Goal: Task Accomplishment & Management: Complete application form

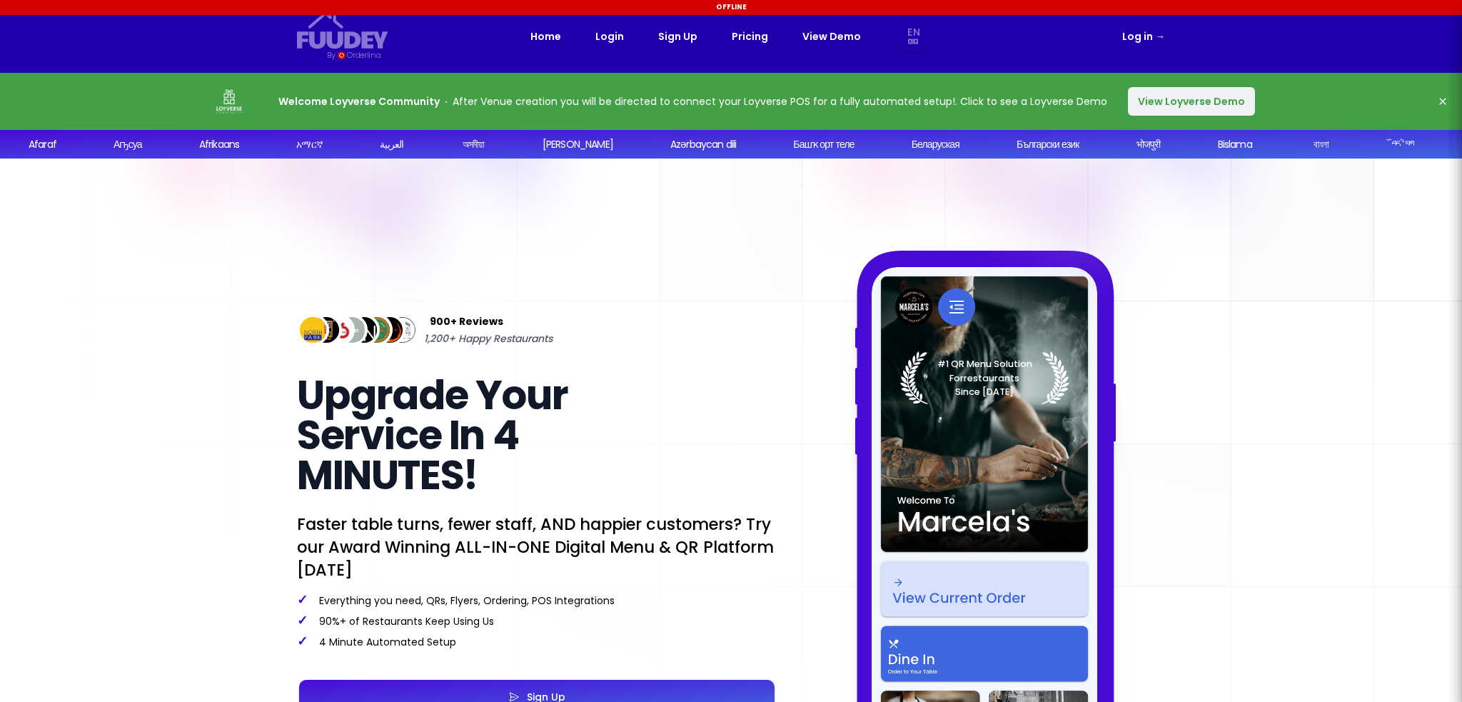
select select "en"
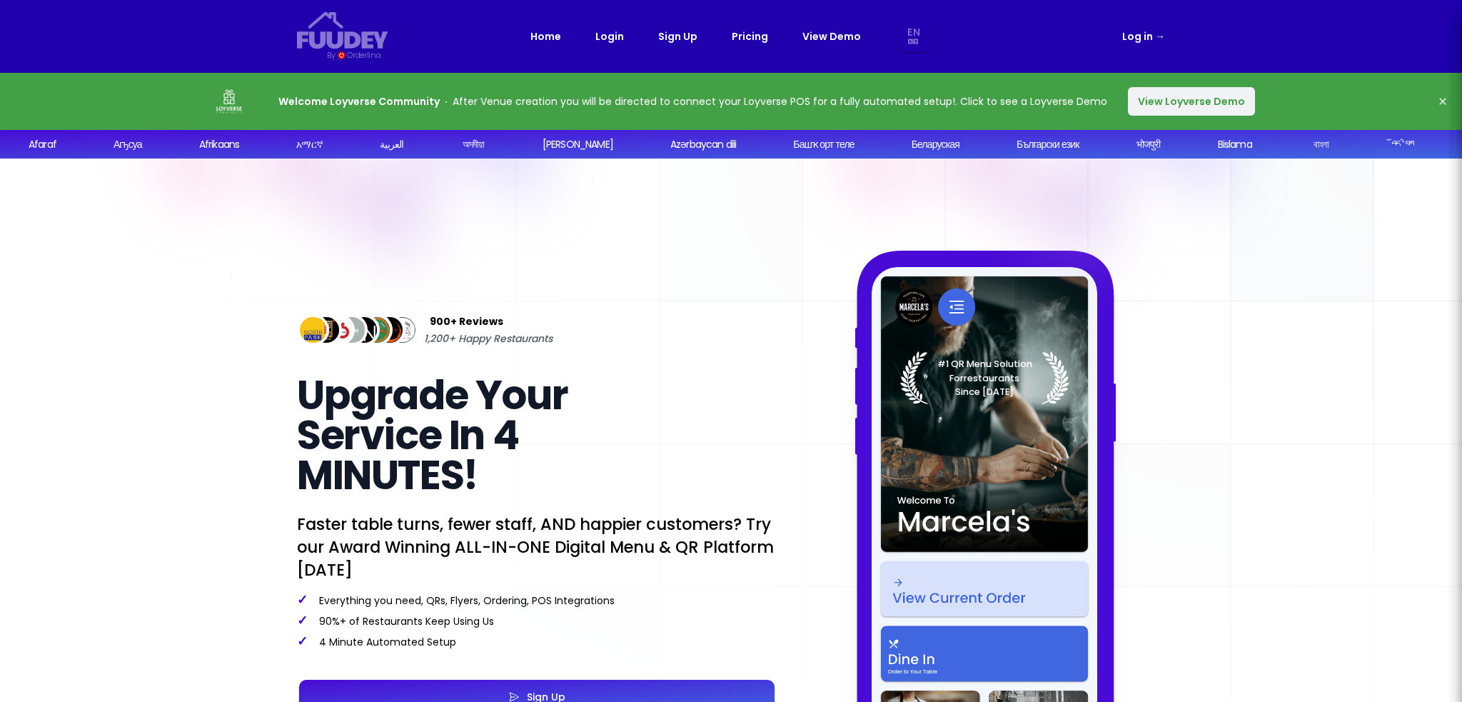
select select "en"
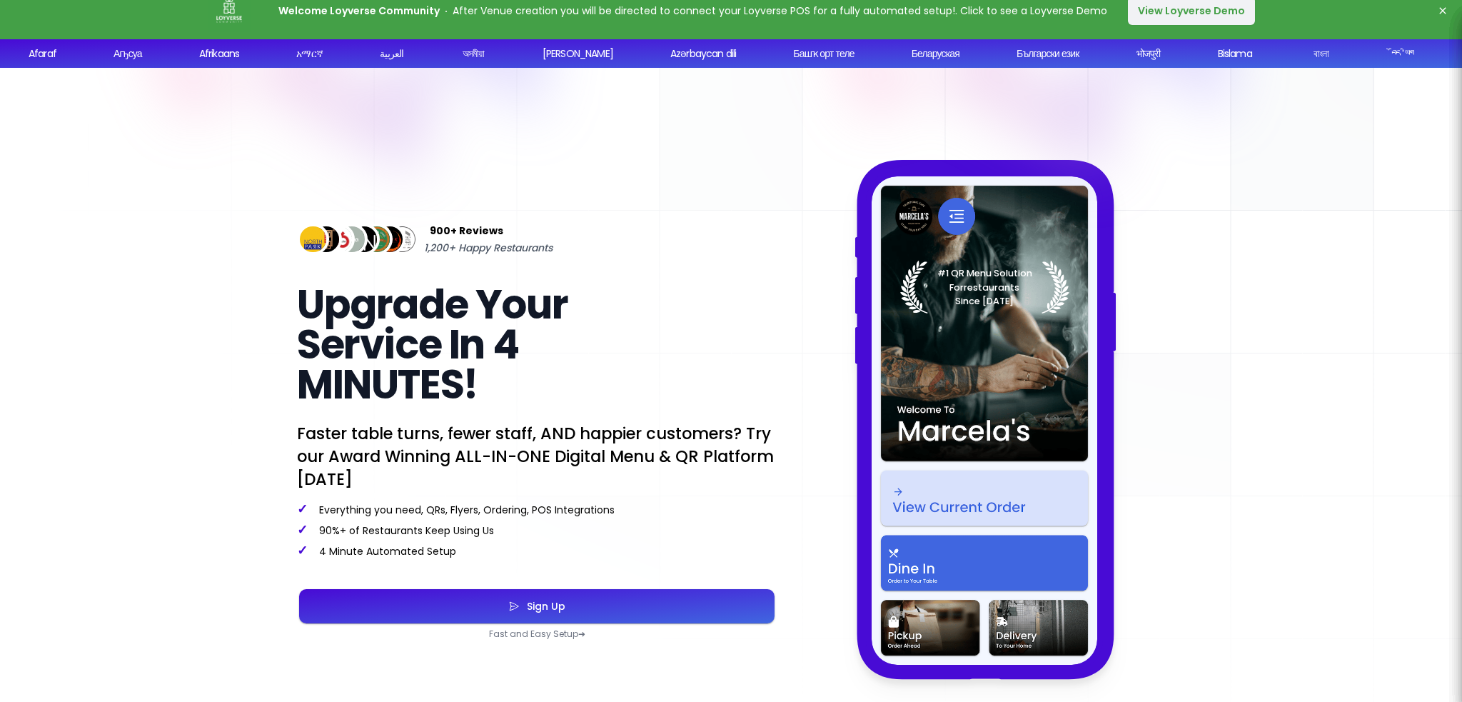
scroll to position [214, 0]
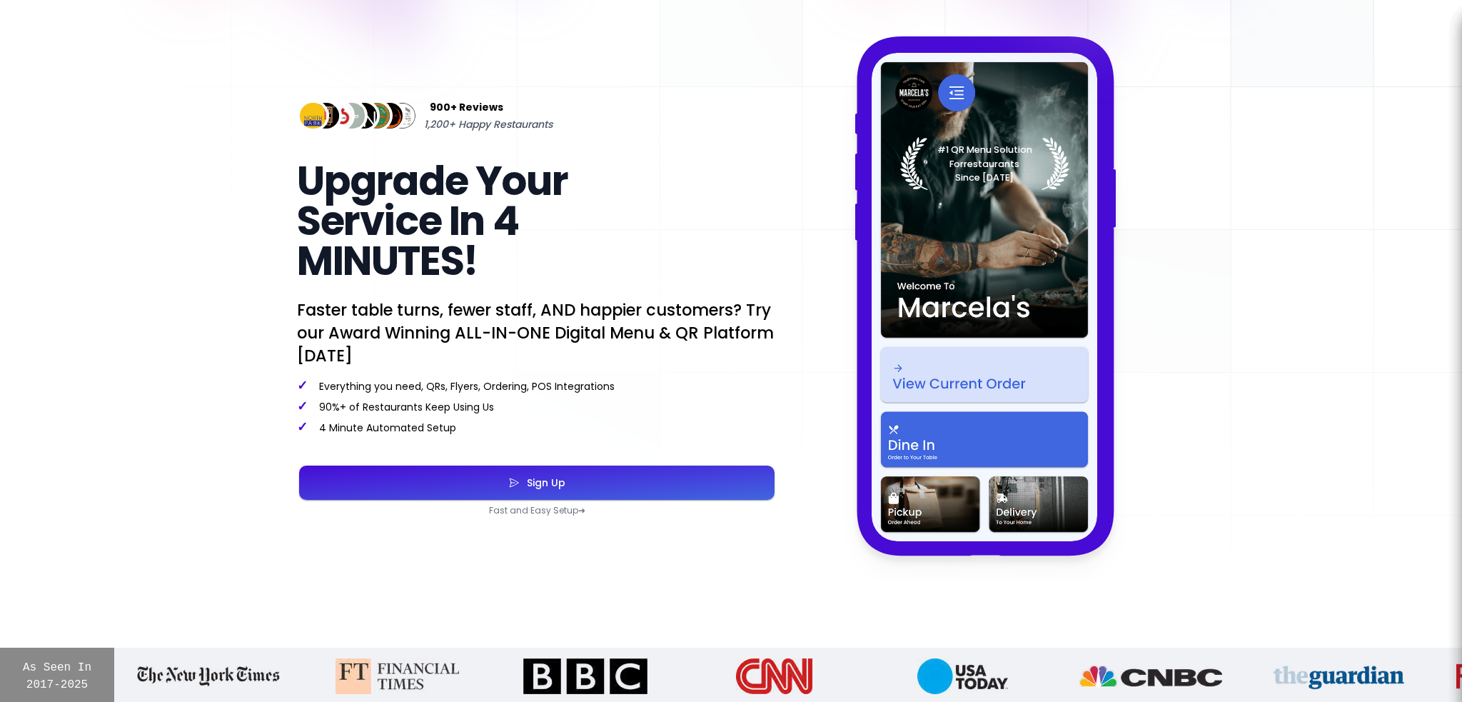
click at [577, 478] on button "Sign Up" at bounding box center [536, 482] width 475 height 34
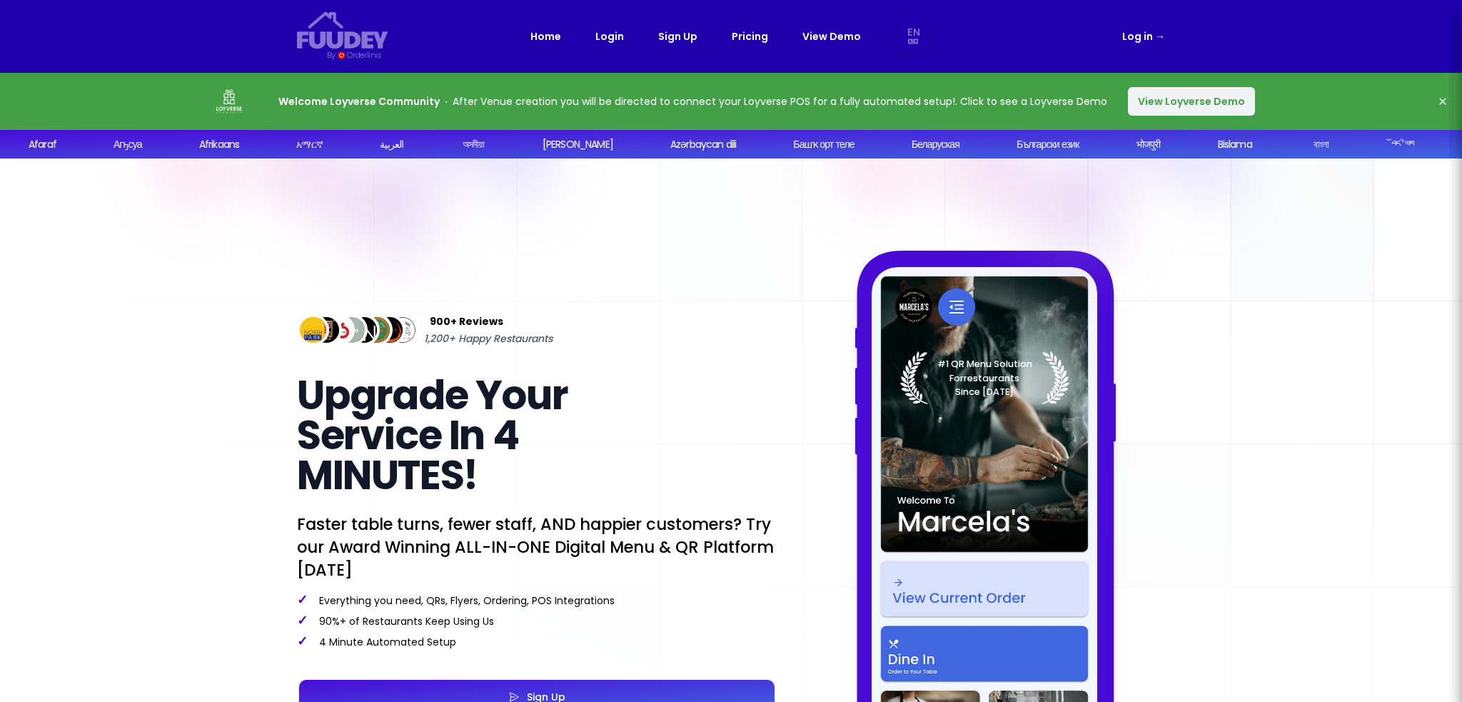
select select "en"
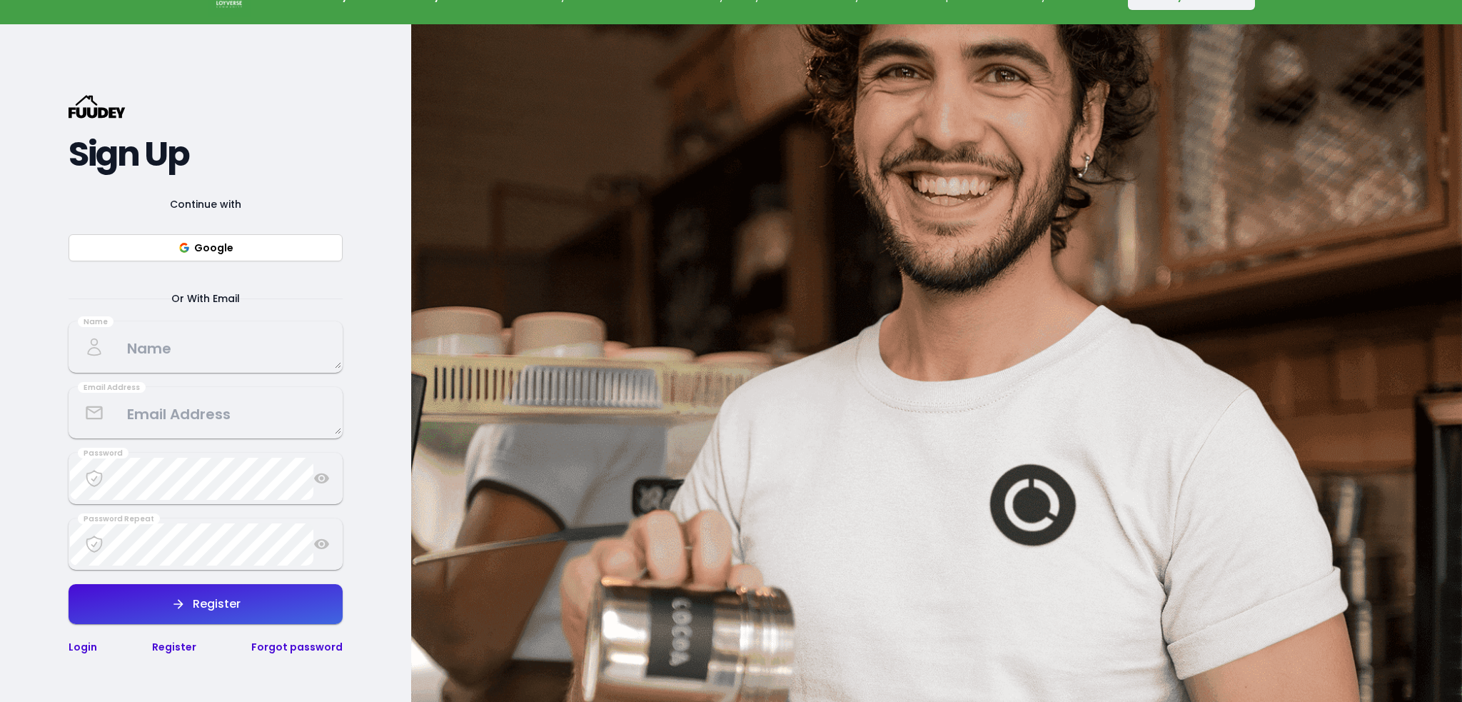
scroll to position [71, 0]
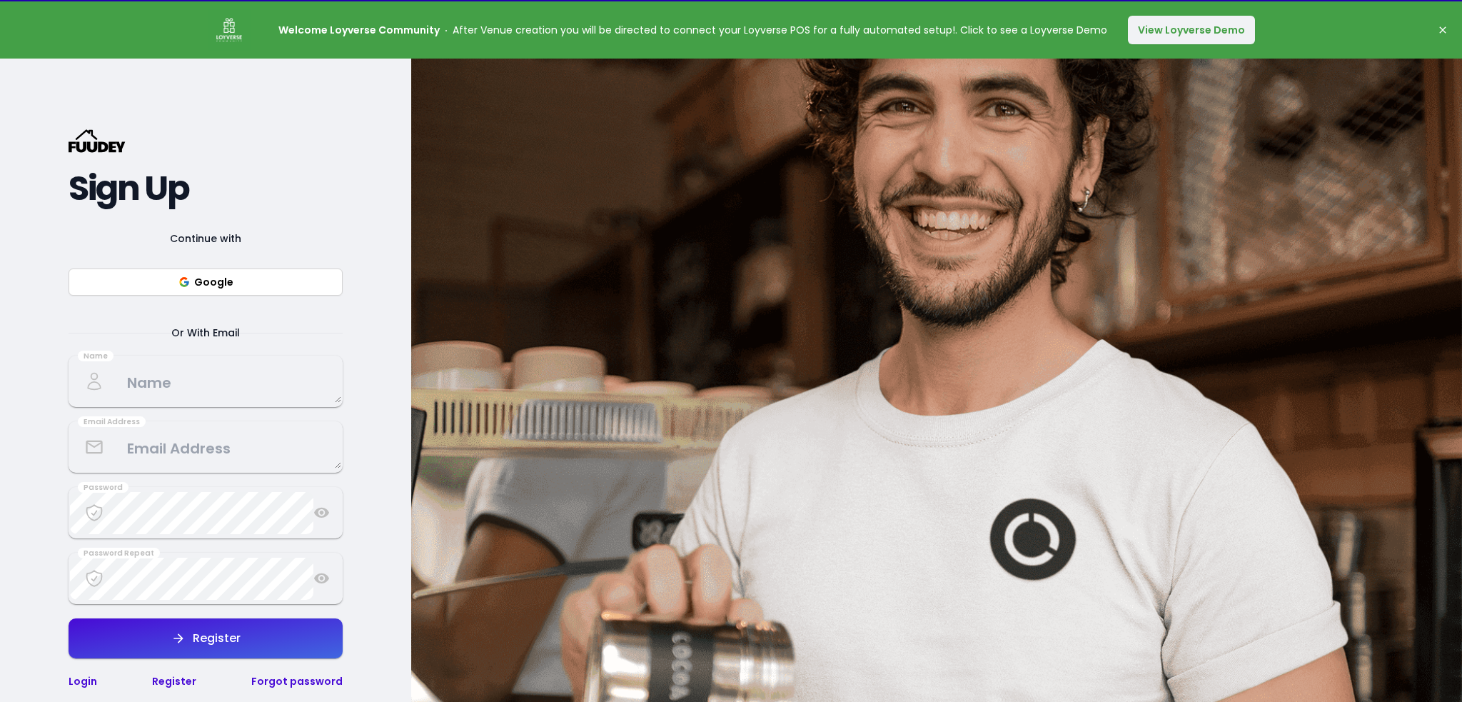
click at [207, 287] on button "Google" at bounding box center [206, 281] width 274 height 27
select select "en"
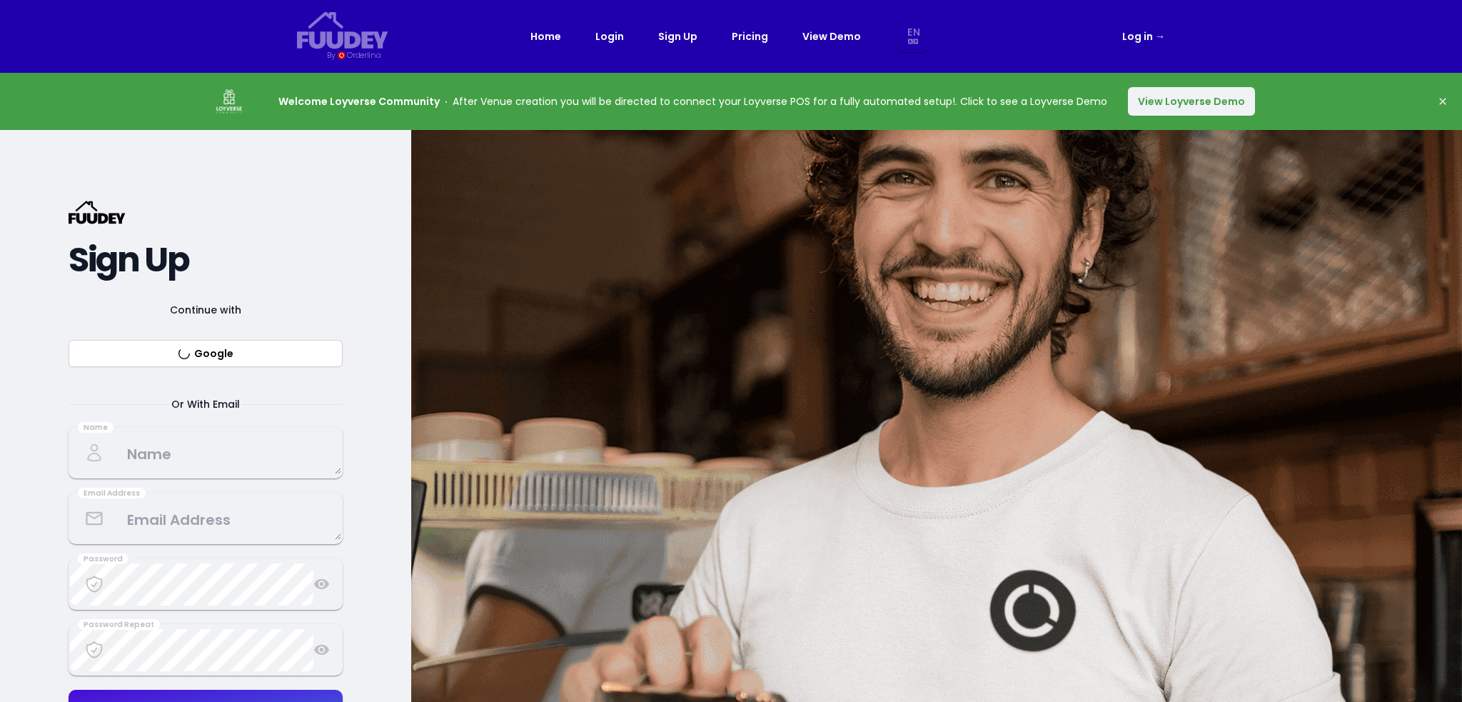
select select "en"
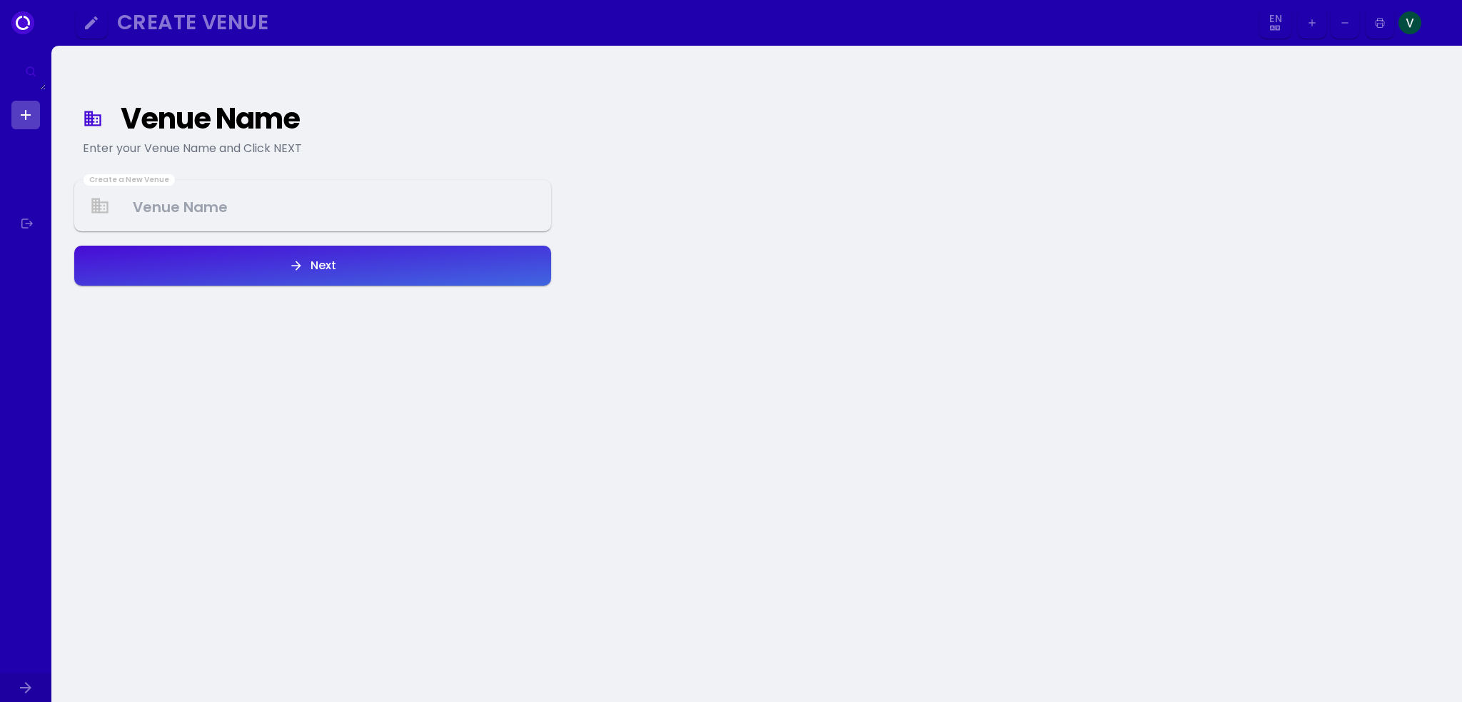
click at [338, 215] on Venue at bounding box center [313, 206] width 474 height 42
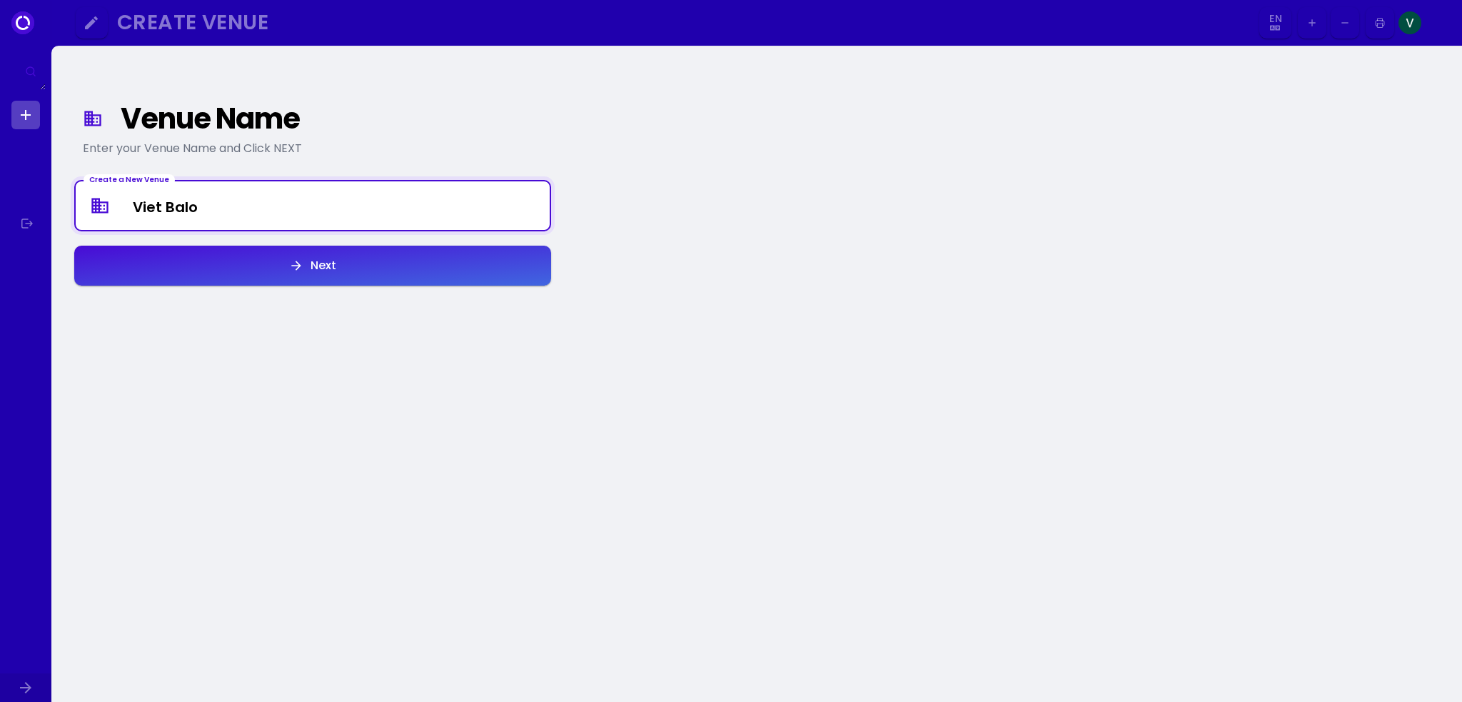
type Venue "Viet Balo"
click at [285, 265] on button "Next" at bounding box center [312, 266] width 477 height 40
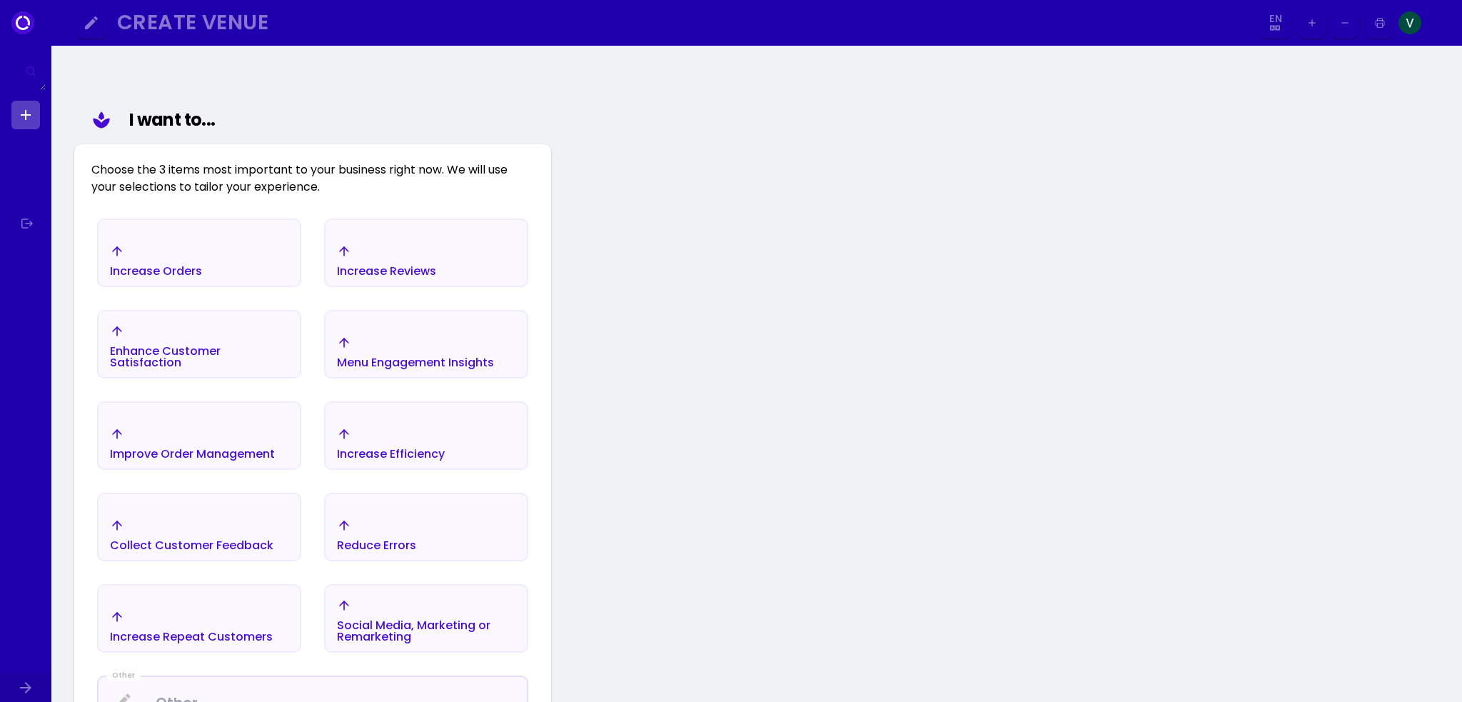
scroll to position [143, 0]
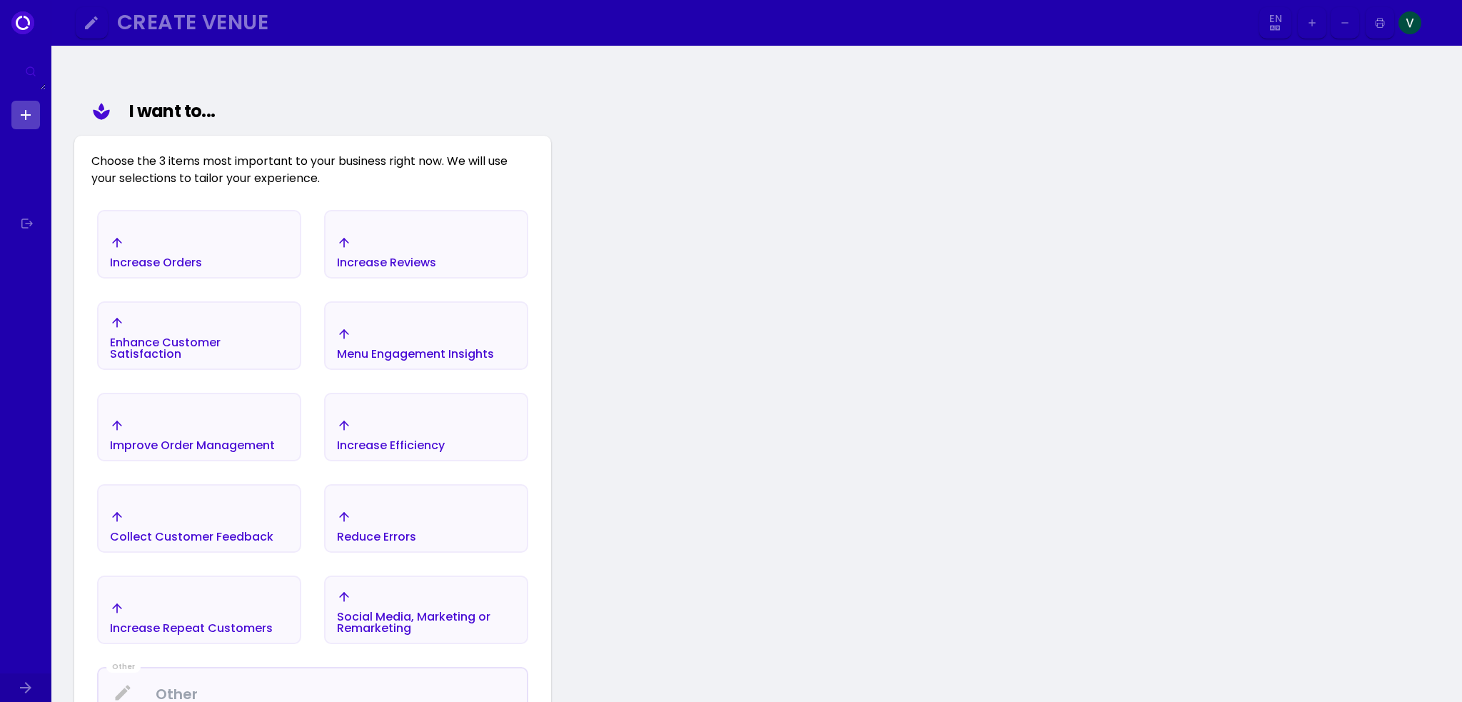
click at [240, 253] on div "Increase Orders" at bounding box center [199, 252] width 201 height 50
click at [377, 251] on div "Increase Reviews" at bounding box center [387, 252] width 99 height 33
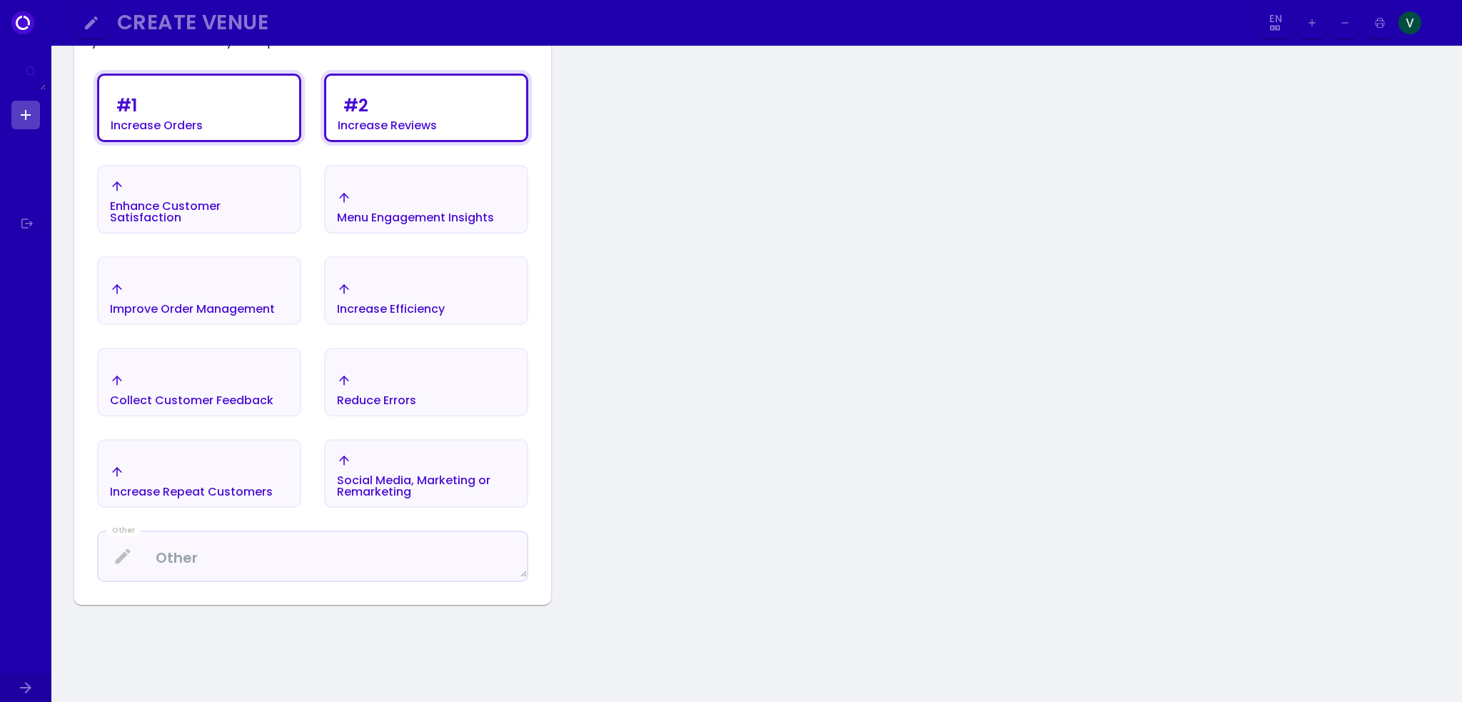
scroll to position [286, 0]
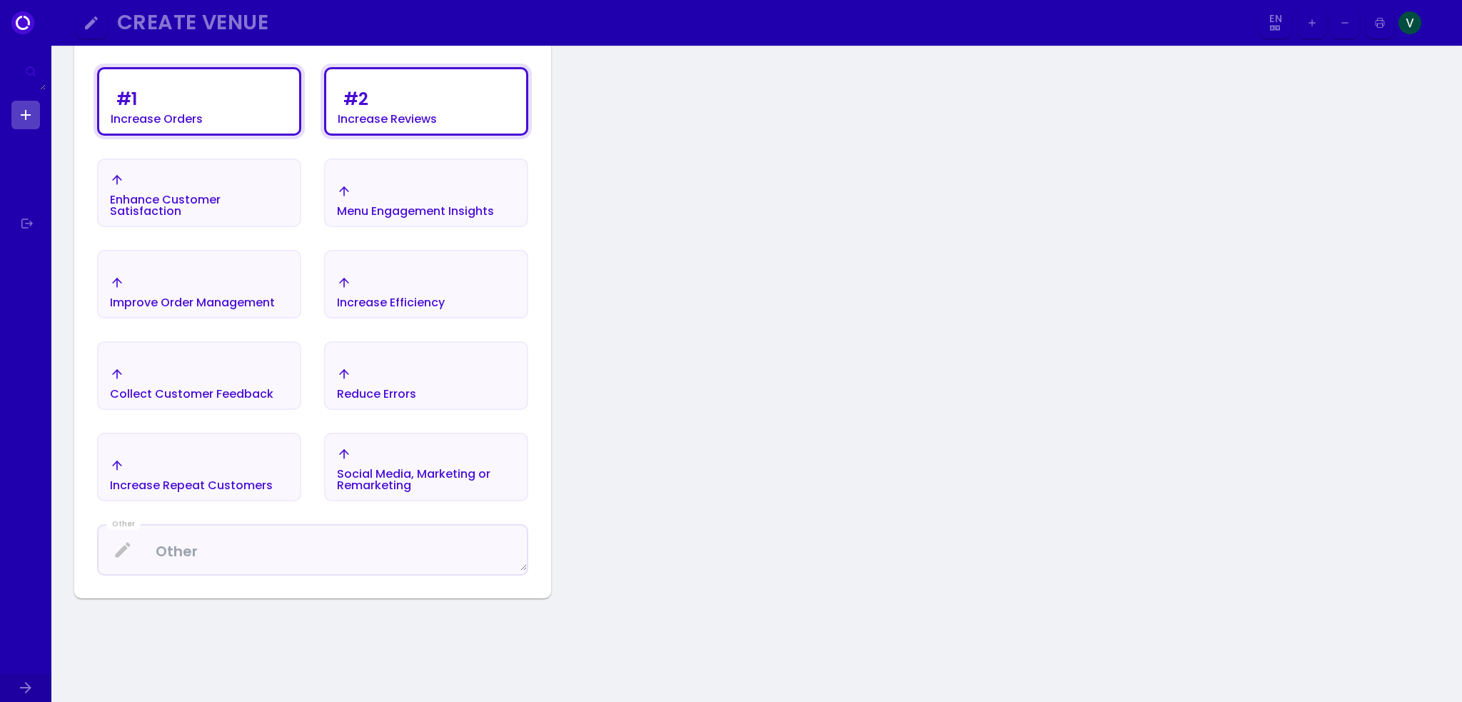
click at [250, 297] on div "Improve Order Management" at bounding box center [192, 302] width 165 height 11
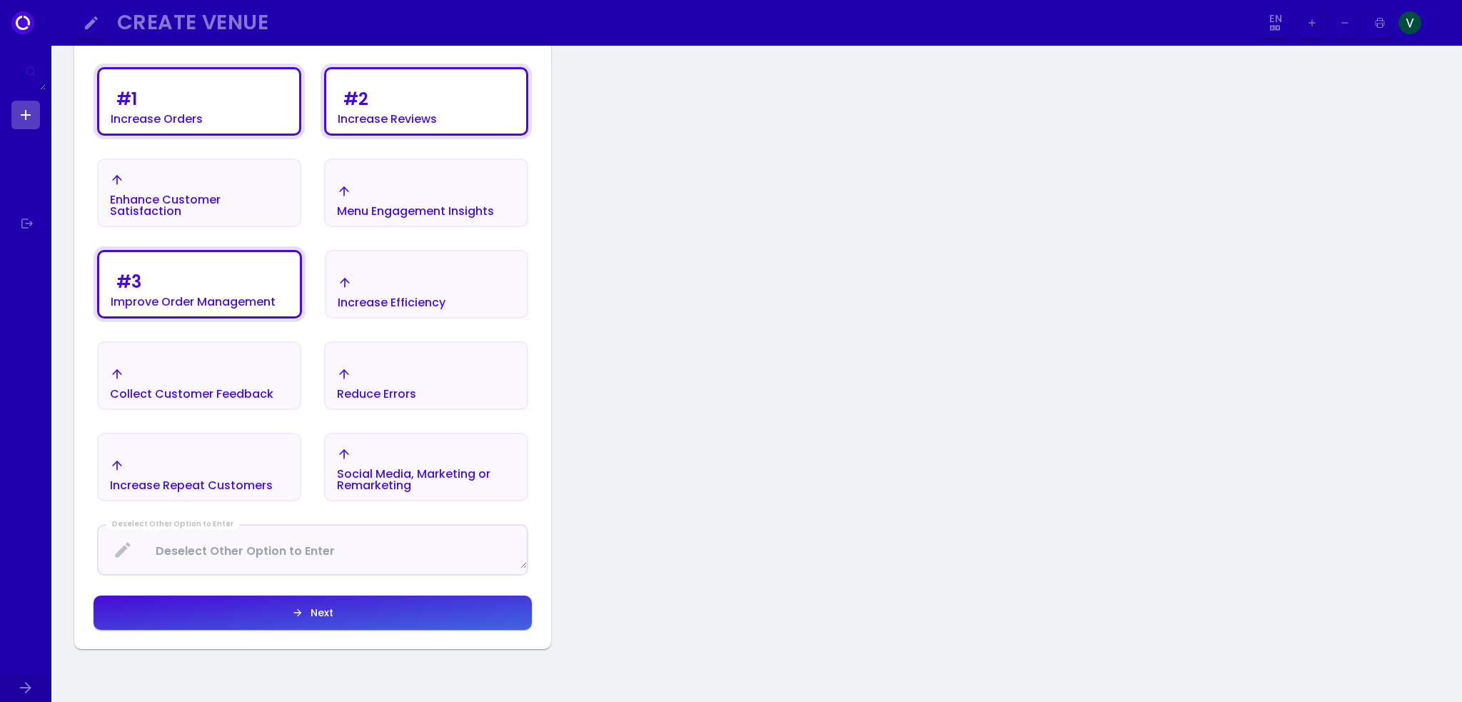
click at [372, 292] on div "Increase Efficiency" at bounding box center [392, 292] width 108 height 33
click at [365, 293] on div "Increase Efficiency" at bounding box center [392, 292] width 108 height 33
click at [264, 293] on div "# 3 Improve Order Management" at bounding box center [193, 288] width 165 height 40
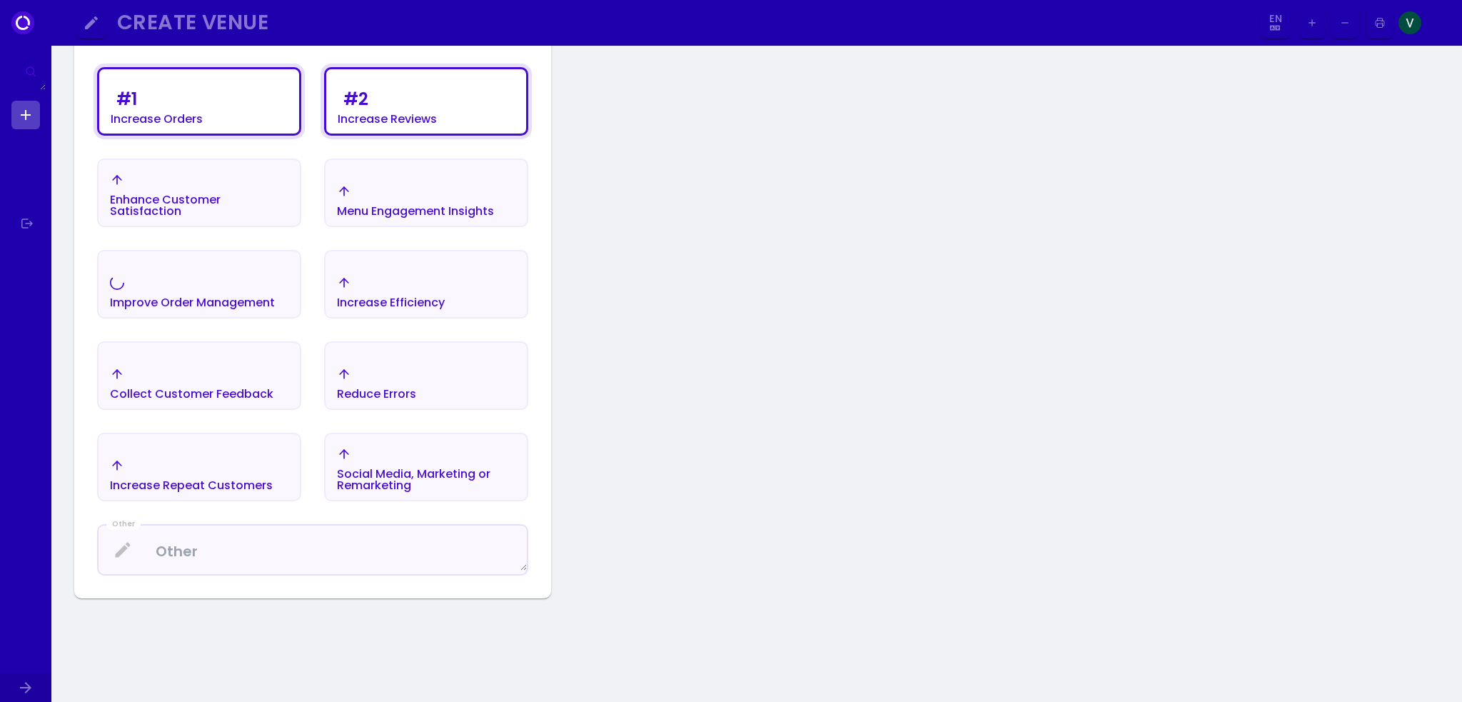
click at [253, 285] on div "Improve Order Management" at bounding box center [192, 292] width 165 height 33
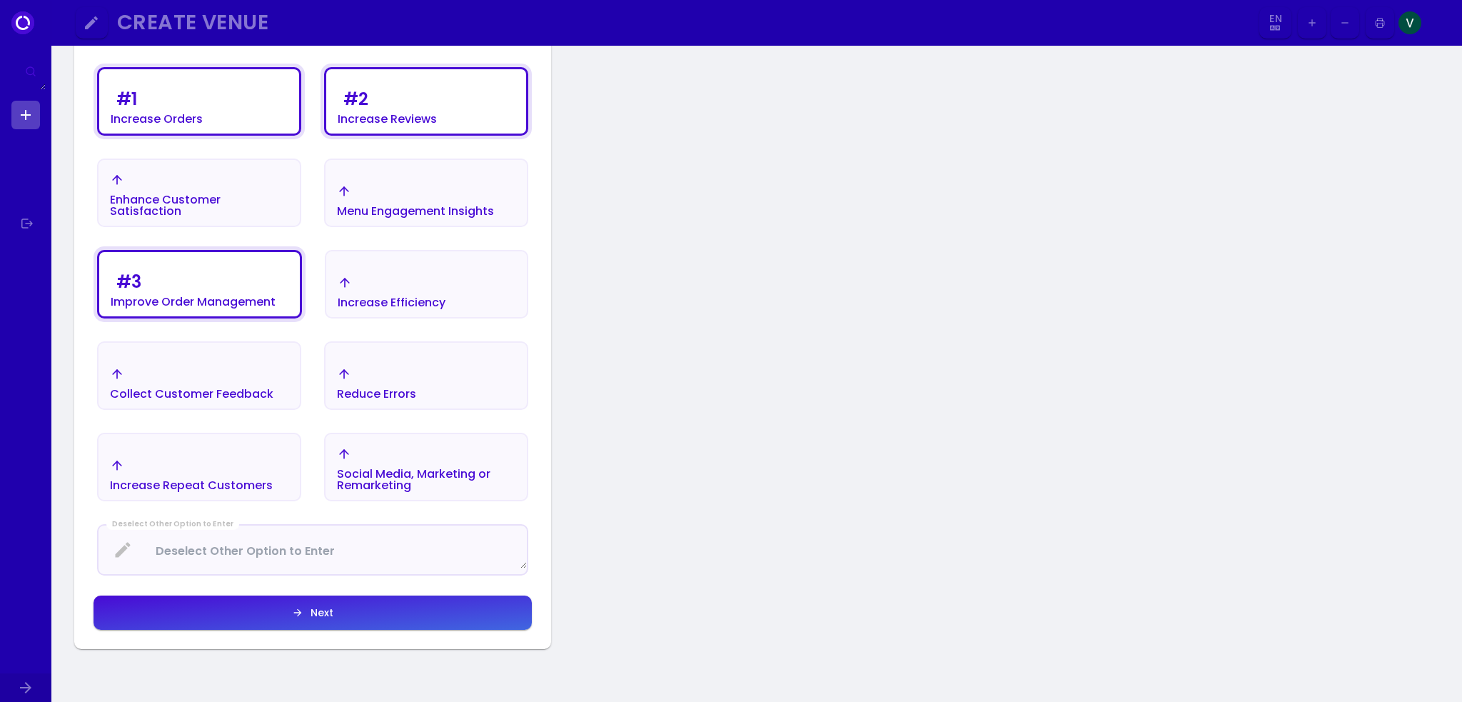
click at [227, 288] on div "# 3 Improve Order Management" at bounding box center [193, 288] width 165 height 40
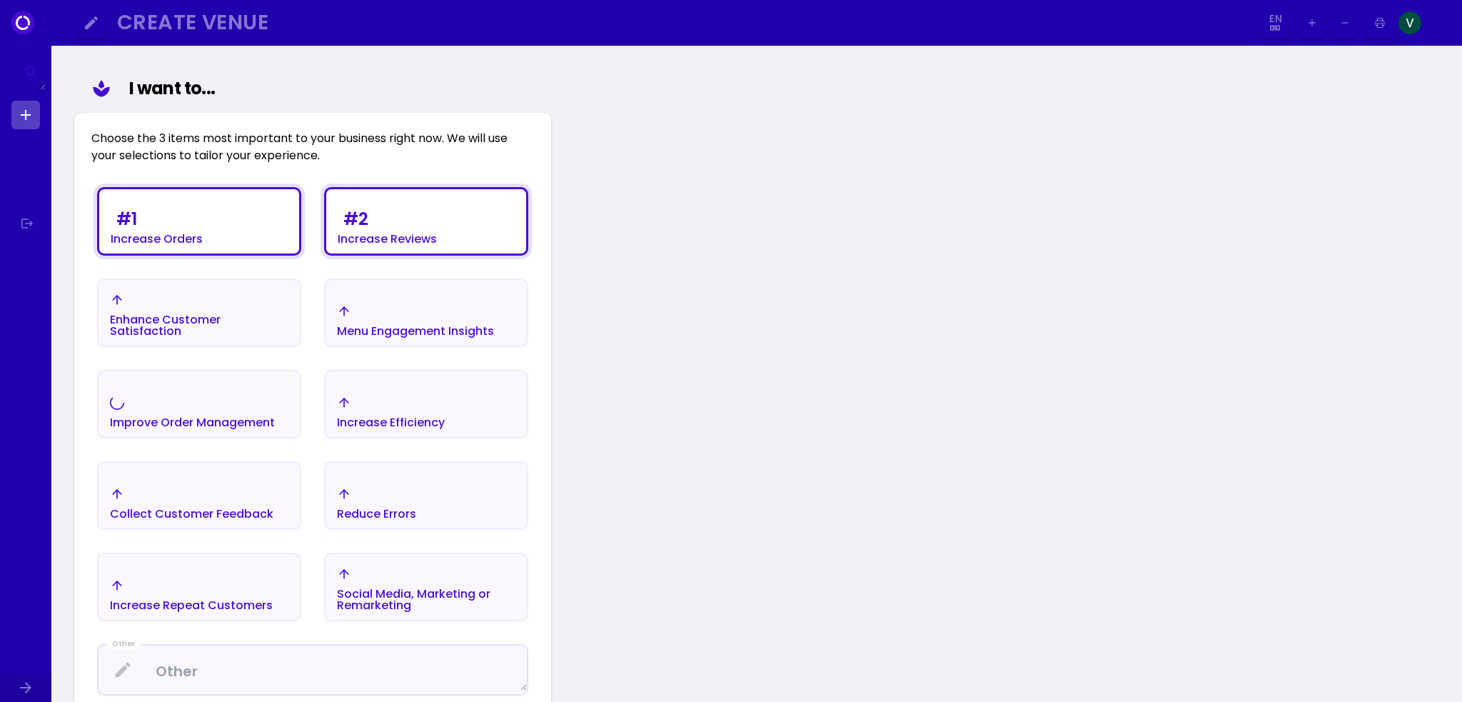
scroll to position [143, 0]
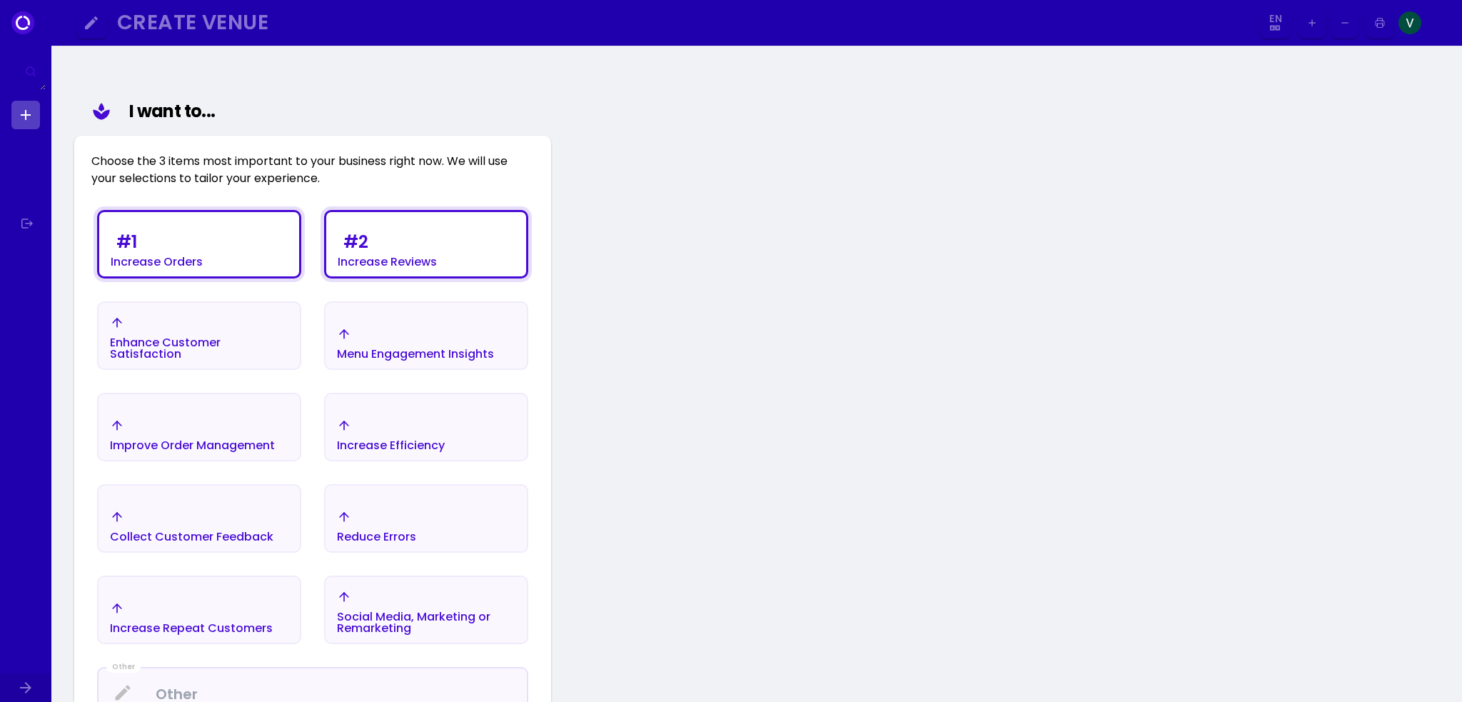
click at [349, 245] on div "# 2" at bounding box center [355, 241] width 25 height 17
click at [240, 247] on div "# 1 Increase Orders" at bounding box center [199, 247] width 201 height 57
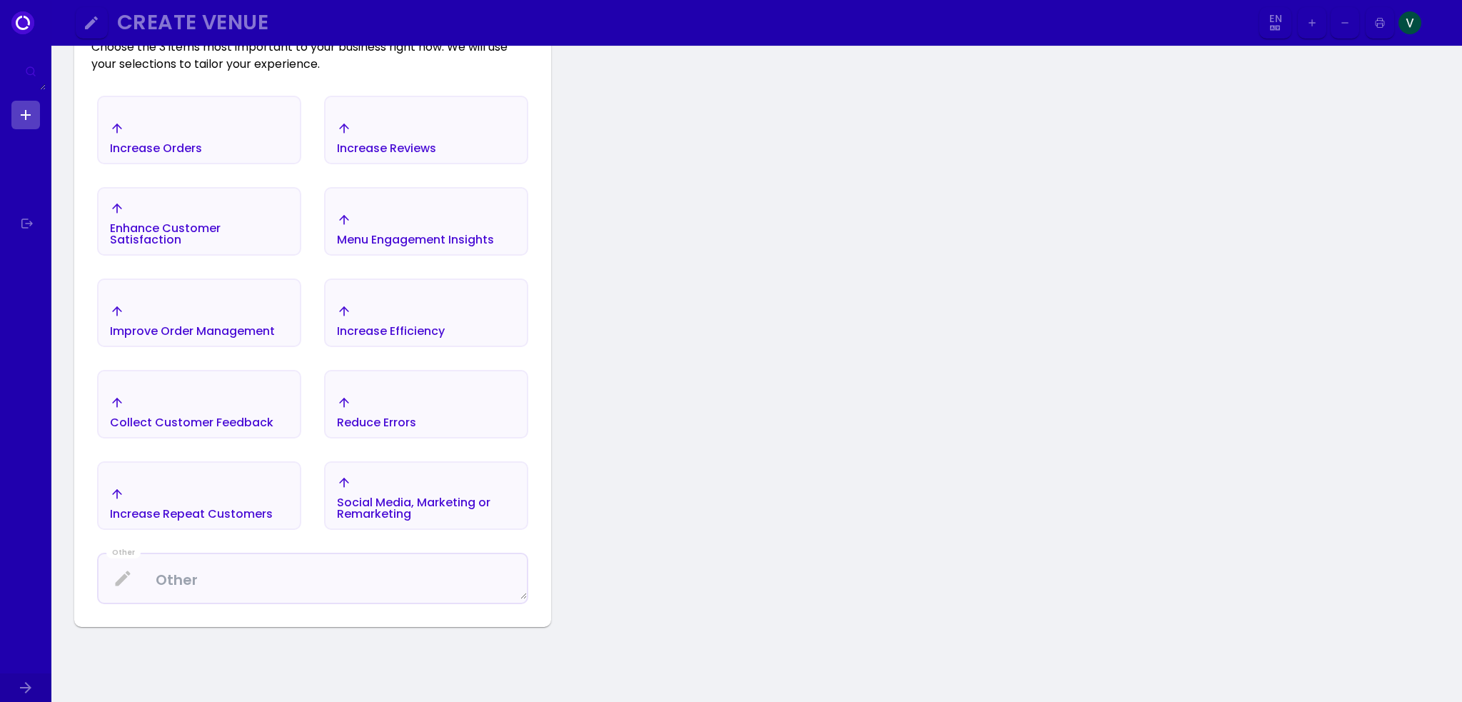
scroll to position [286, 0]
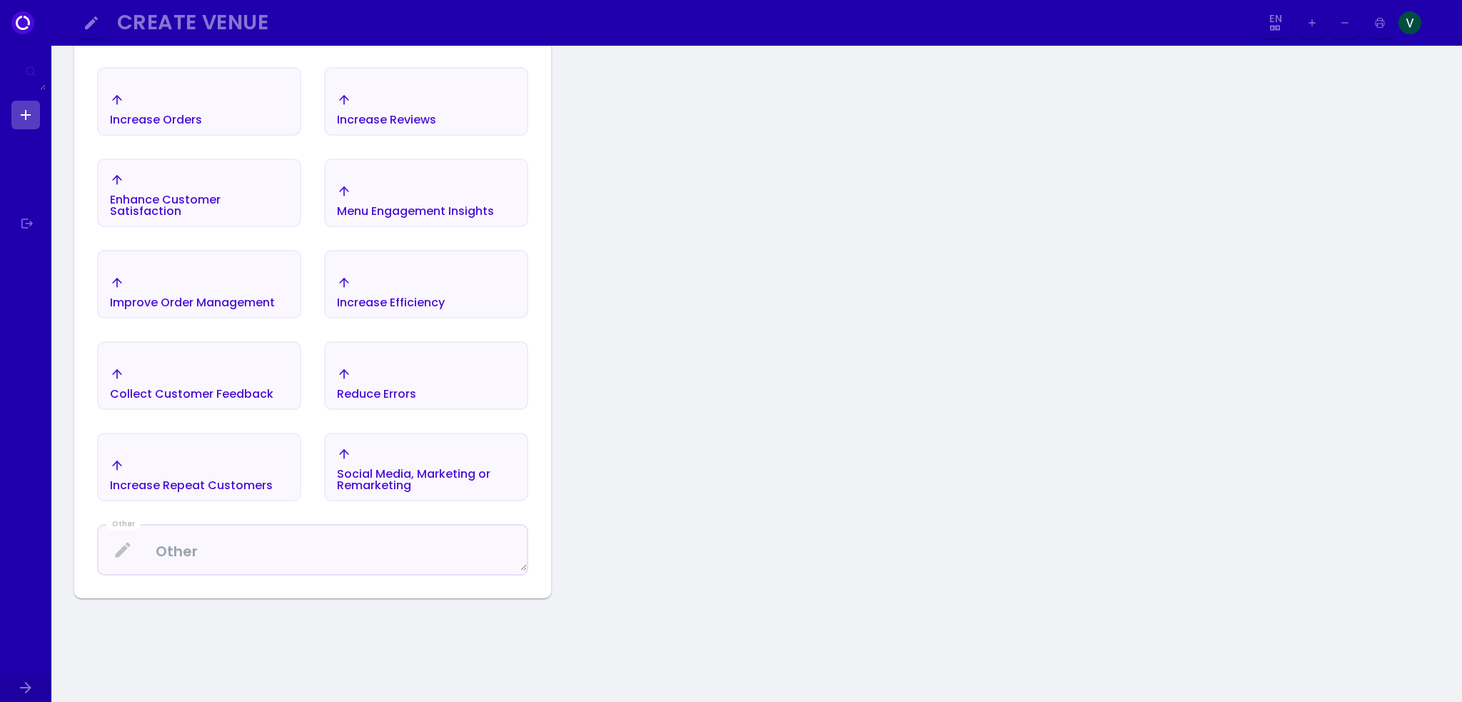
click at [1175, 698] on div "Venue Name Enter your Venue Name and Click NEXT I want to... Choose the 3 items…" at bounding box center [756, 270] width 1410 height 1021
click at [255, 111] on div "Increase Orders" at bounding box center [199, 109] width 201 height 50
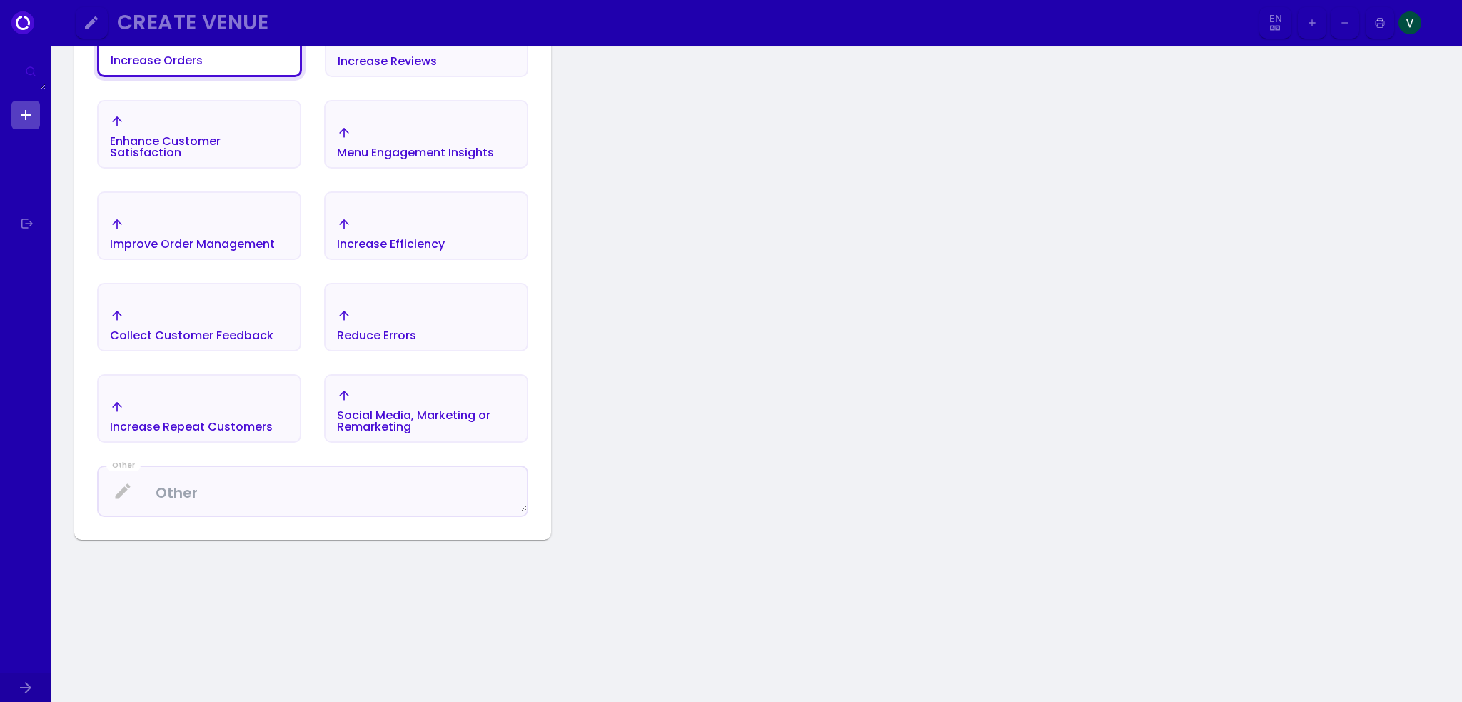
scroll to position [357, 0]
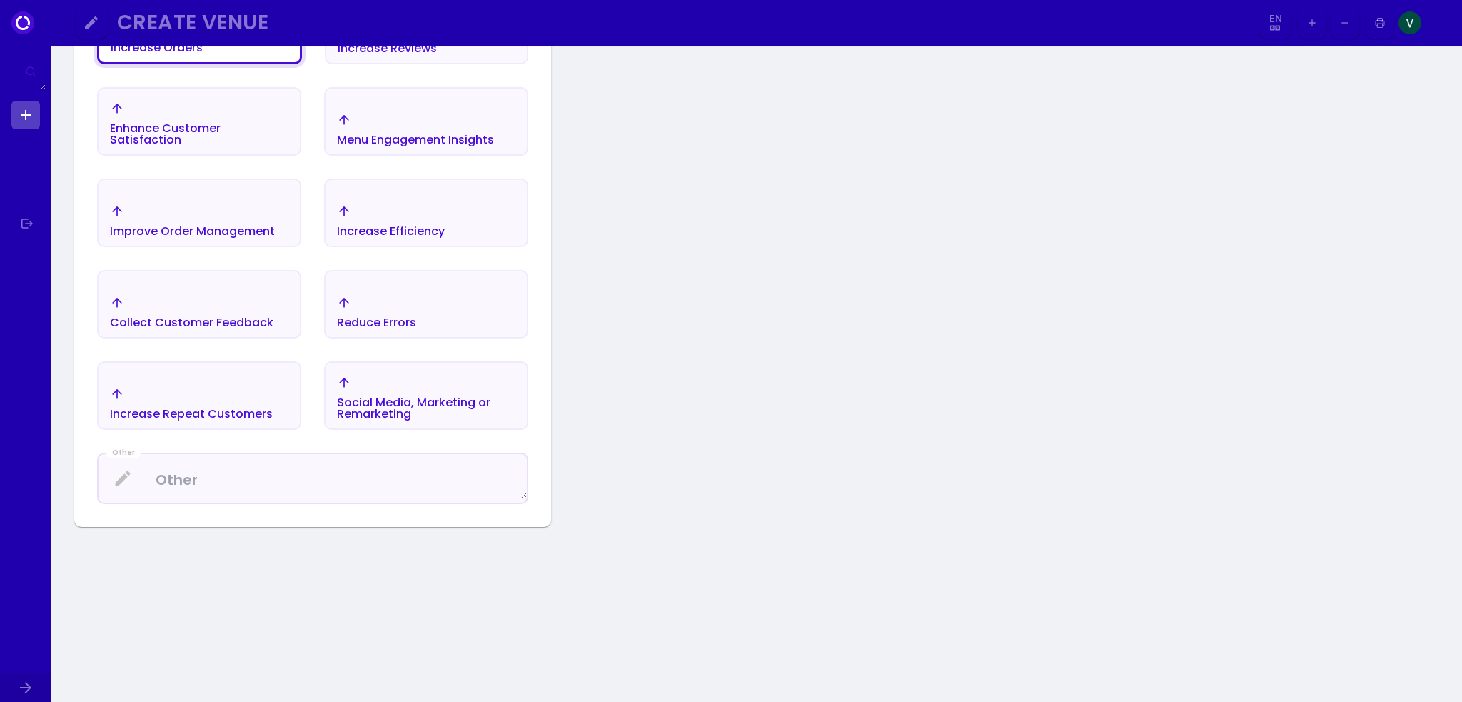
click at [279, 302] on div "Collect Customer Feedback" at bounding box center [199, 312] width 201 height 50
click at [251, 380] on div "Increase Repeat Customers" at bounding box center [199, 403] width 201 height 50
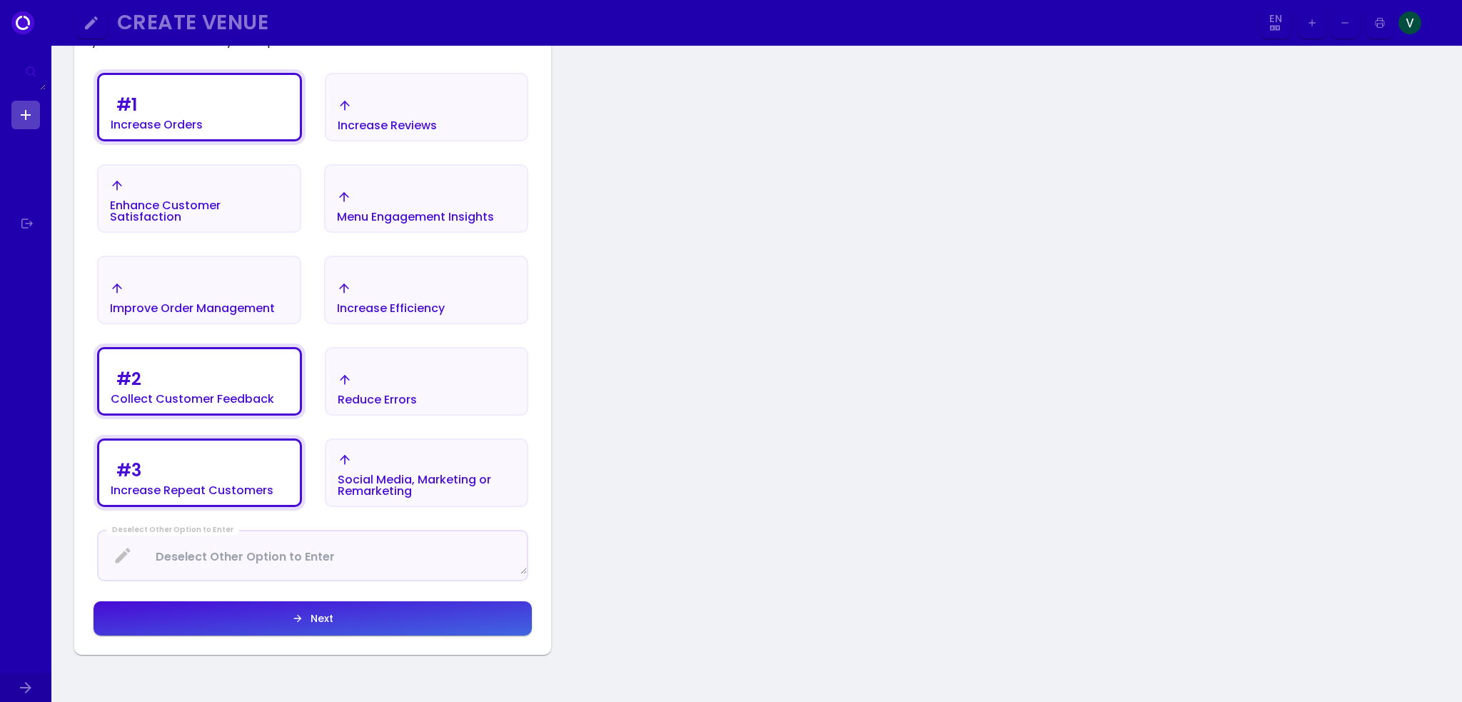
scroll to position [286, 0]
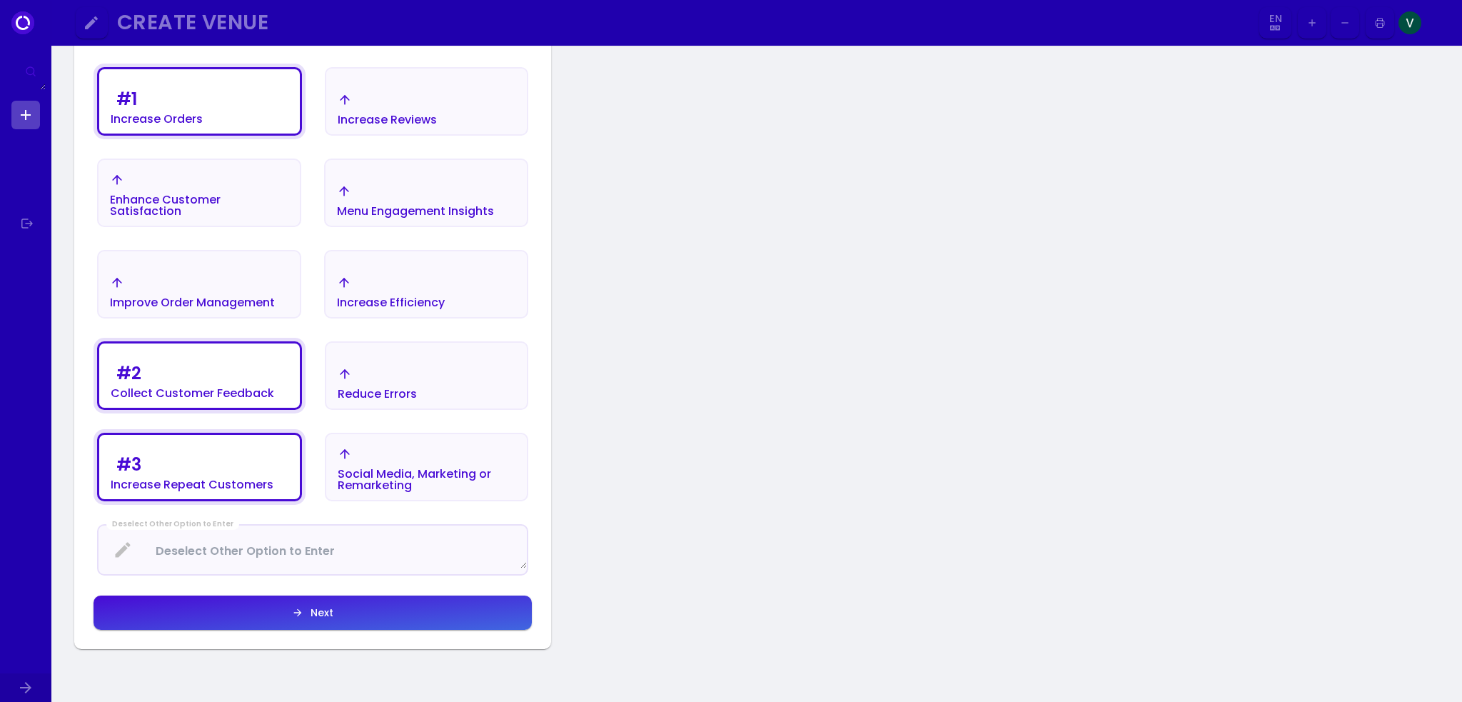
click at [345, 601] on button "Next" at bounding box center [313, 612] width 438 height 34
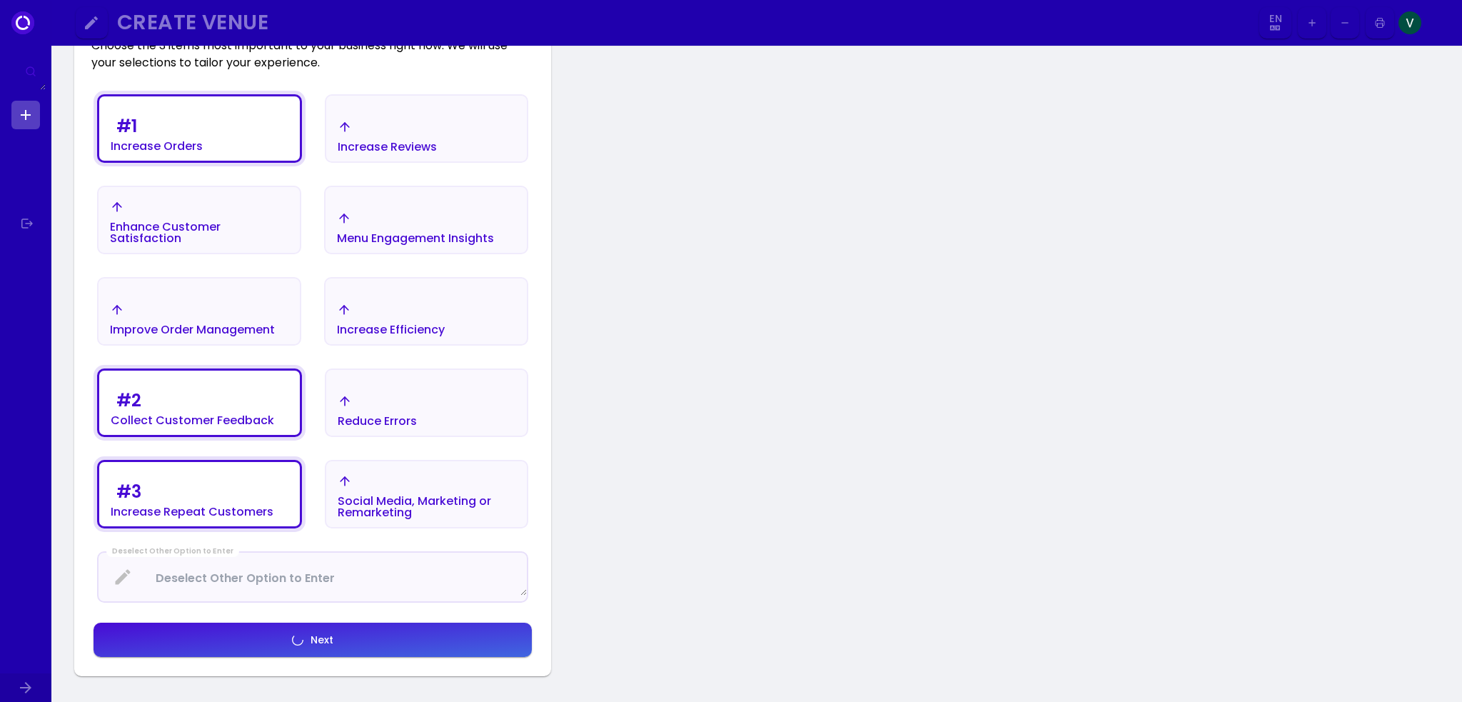
scroll to position [0, 0]
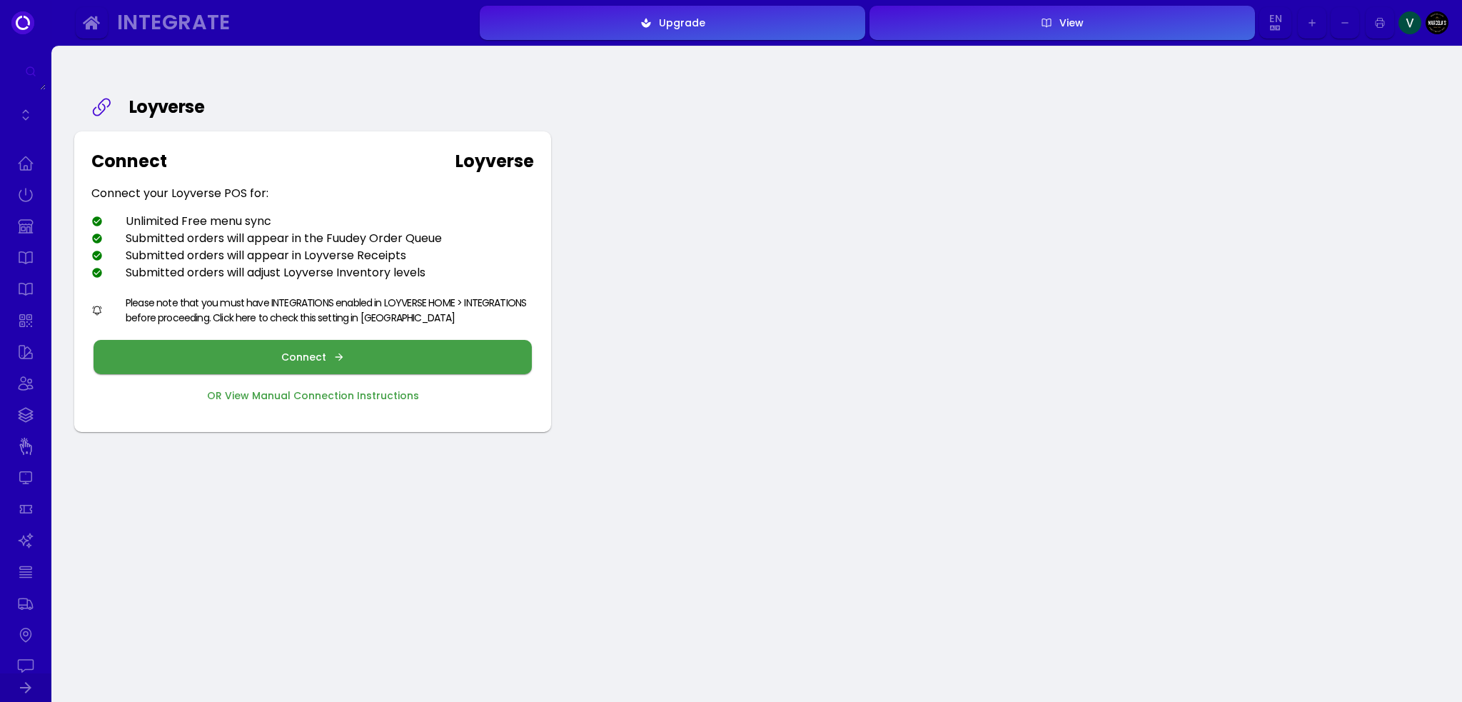
click at [254, 318] on div "Please note that you must have INTEGRATIONS enabled in LOYVERSE HOME > INTEGRAT…" at bounding box center [330, 311] width 408 height 30
click at [256, 363] on button "Connect" at bounding box center [313, 357] width 438 height 34
